Goal: Task Accomplishment & Management: Use online tool/utility

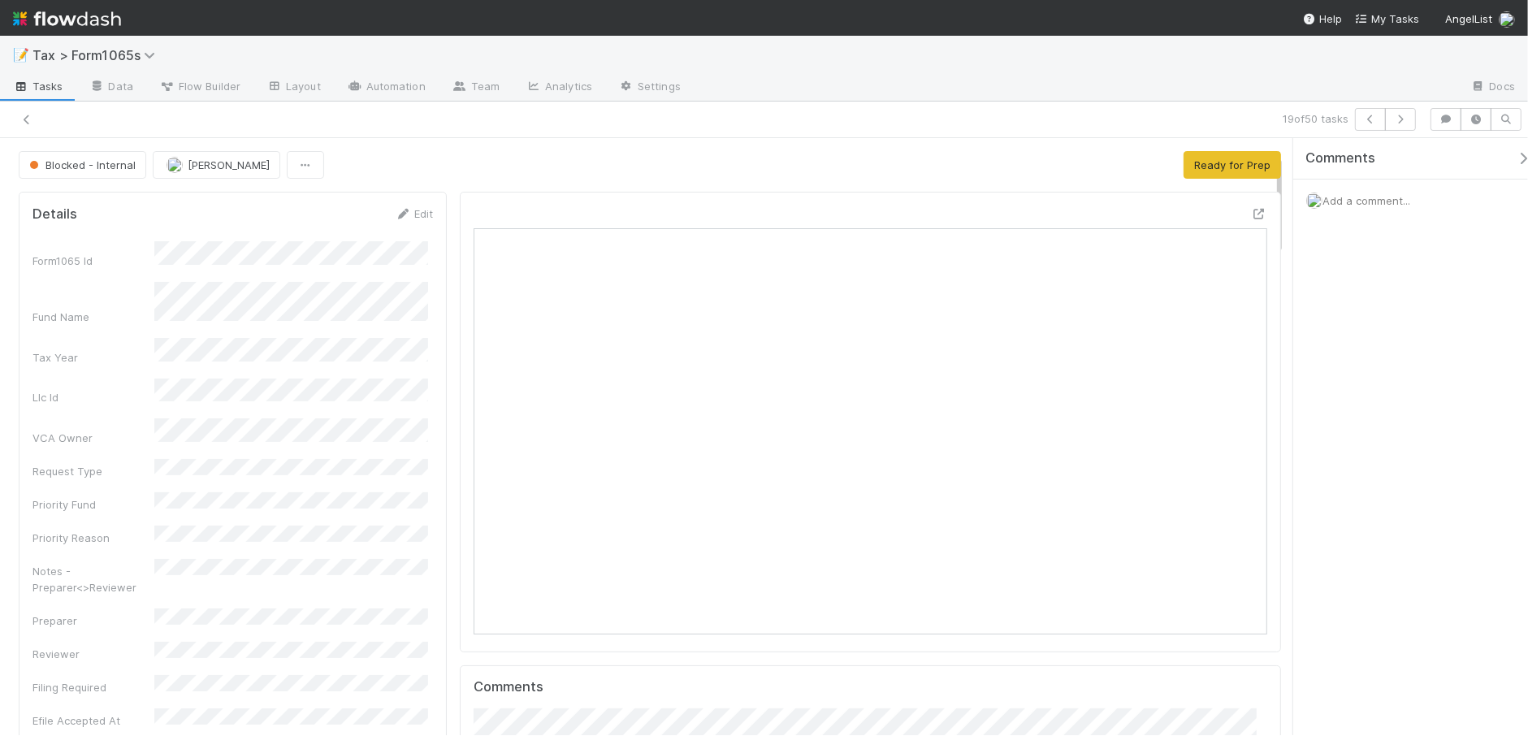
scroll to position [314, 768]
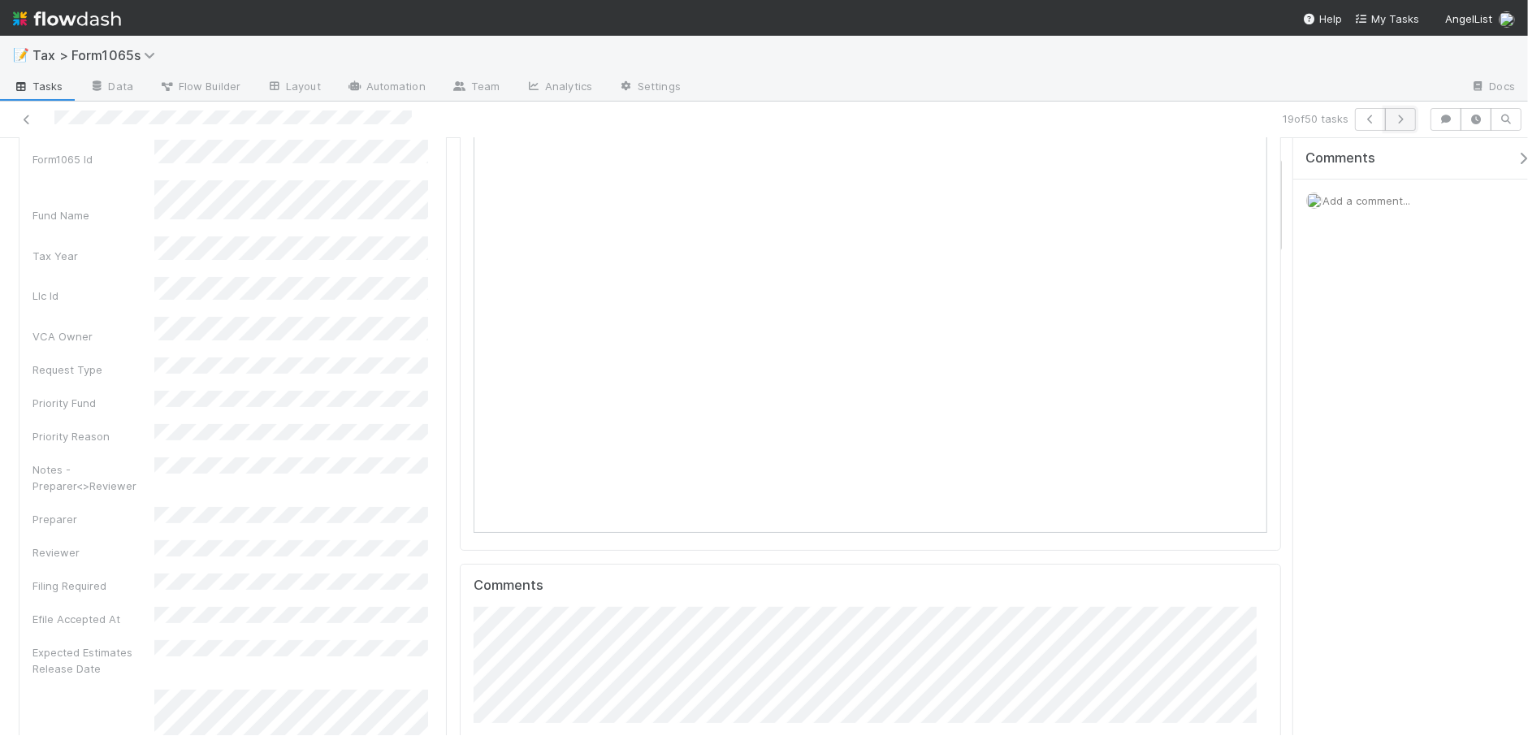
click at [1398, 123] on icon "button" at bounding box center [1400, 120] width 16 height 10
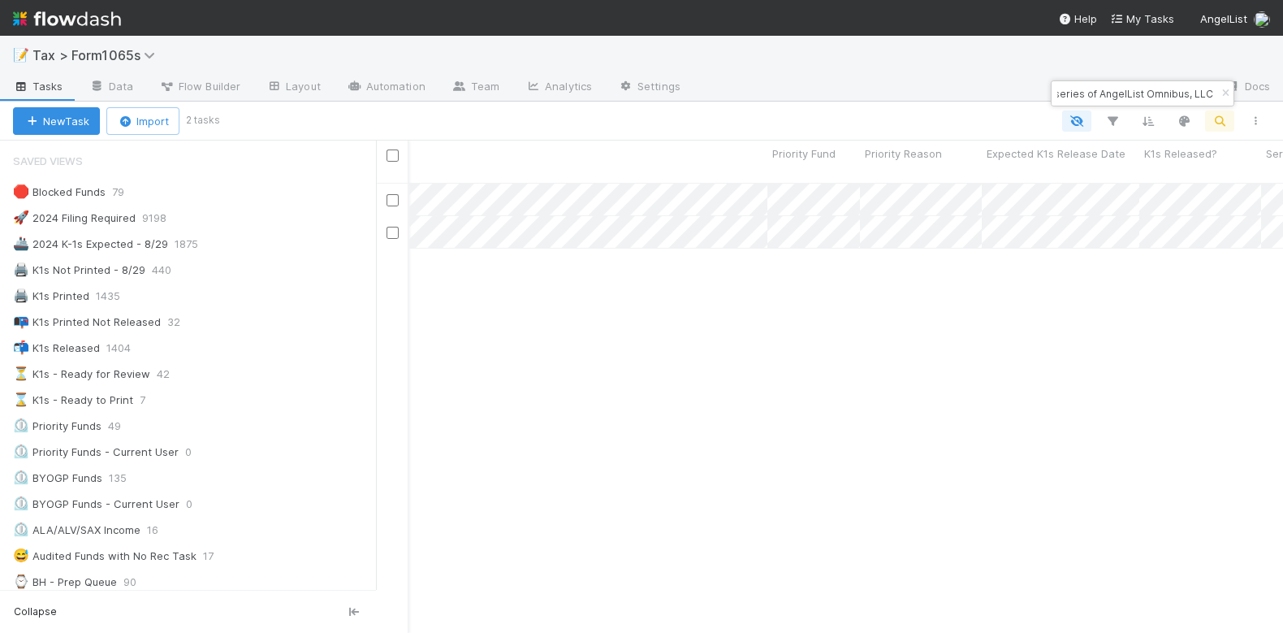
scroll to position [0, 1582]
type input "A-PYF-18-Fund, a series of AngelList Omnibus, LLC"
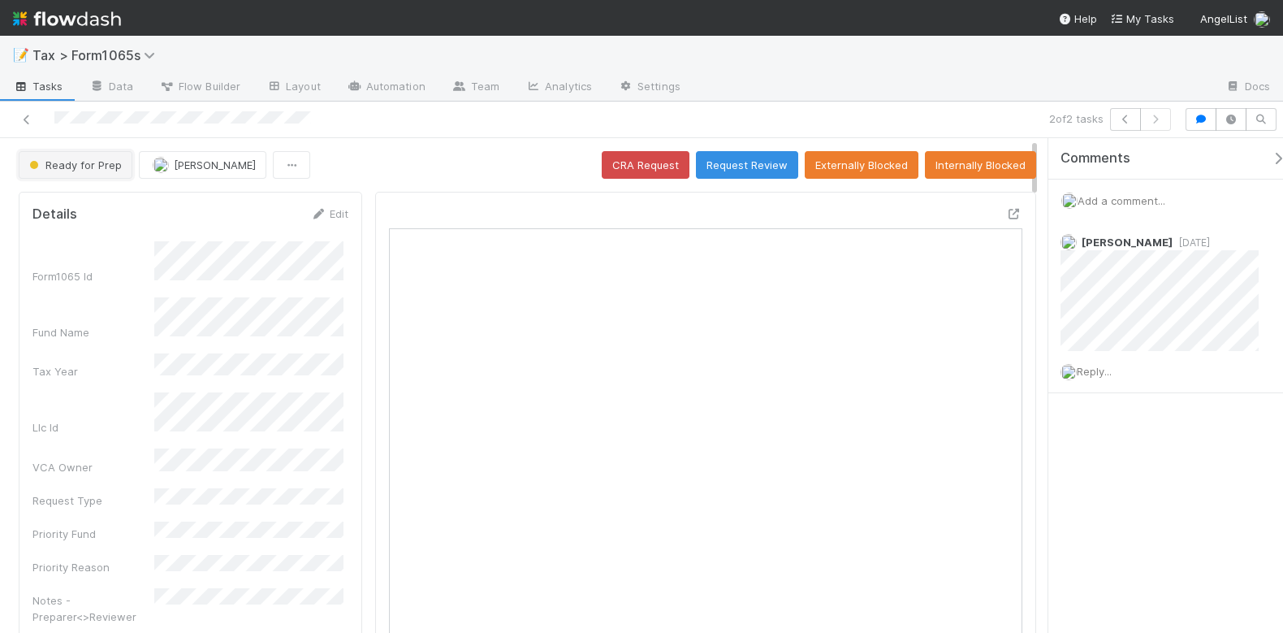
click at [87, 160] on span "Ready for Prep" at bounding box center [74, 164] width 96 height 13
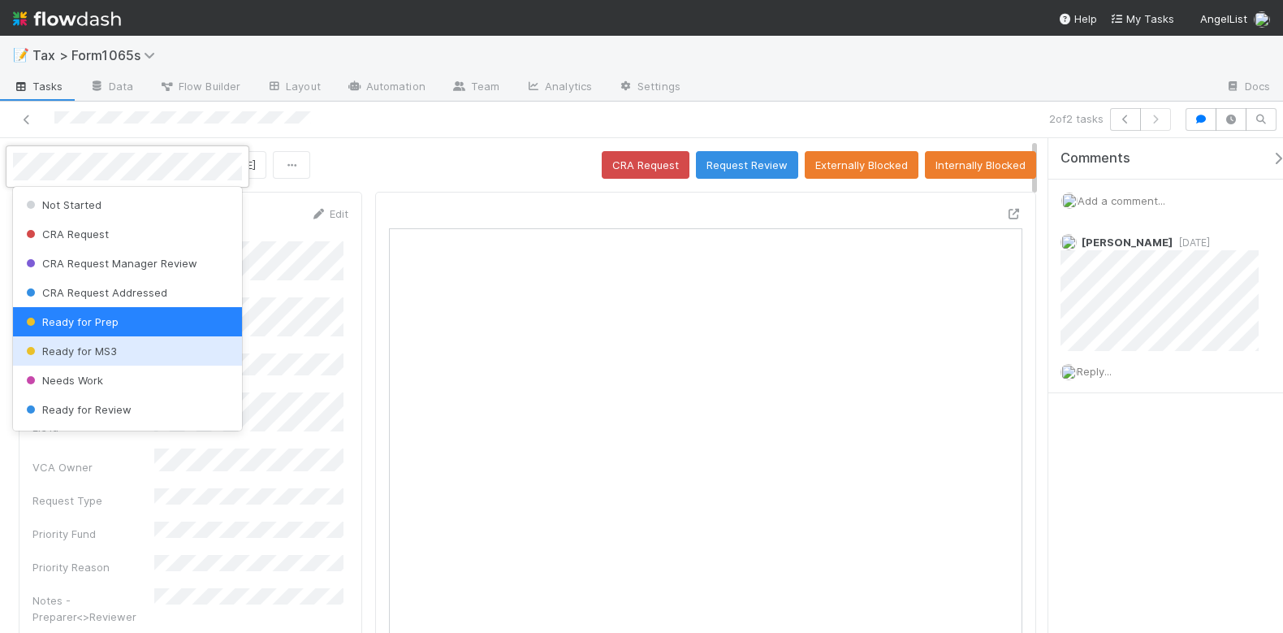
click at [150, 351] on div "Ready for MS3" at bounding box center [127, 350] width 229 height 29
